Goal: Find specific page/section: Find specific page/section

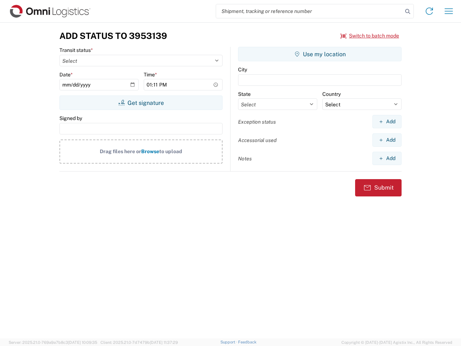
click at [310, 11] on input "search" at bounding box center [309, 11] width 187 height 14
click at [408, 12] on icon at bounding box center [408, 11] width 10 height 10
click at [430, 11] on icon at bounding box center [430, 11] width 12 height 12
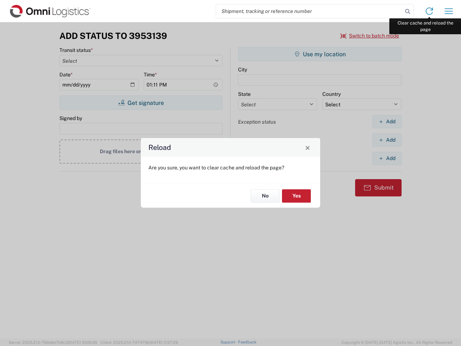
click at [449, 11] on div "Reload Are you sure, you want to clear cache and reload the page? No Yes" at bounding box center [230, 173] width 461 height 346
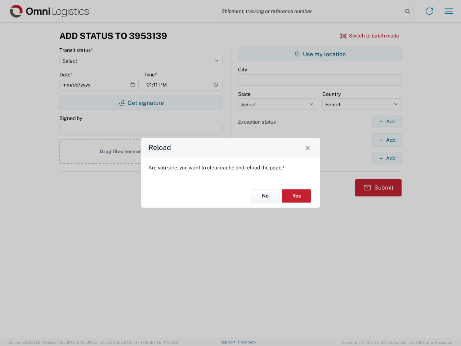
click at [370, 36] on div "Reload Are you sure, you want to clear cache and reload the page? No Yes" at bounding box center [230, 173] width 461 height 346
click at [141, 103] on div "Reload Are you sure, you want to clear cache and reload the page? No Yes" at bounding box center [230, 173] width 461 height 346
click at [320, 54] on div "Reload Are you sure, you want to clear cache and reload the page? No Yes" at bounding box center [230, 173] width 461 height 346
click at [387, 121] on div "Reload Are you sure, you want to clear cache and reload the page? No Yes" at bounding box center [230, 173] width 461 height 346
click at [387, 140] on div "Reload Are you sure, you want to clear cache and reload the page? No Yes" at bounding box center [230, 173] width 461 height 346
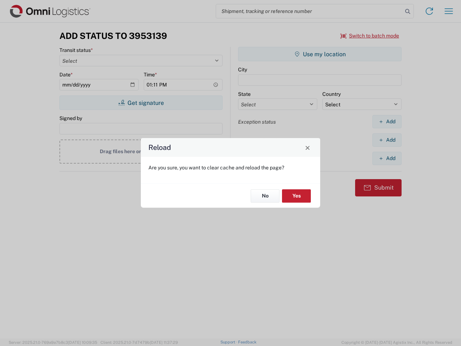
click at [387, 158] on div "Reload Are you sure, you want to clear cache and reload the page? No Yes" at bounding box center [230, 173] width 461 height 346
